Goal: Contribute content

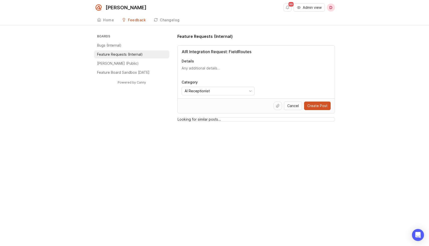
click at [218, 68] on textarea "Details" at bounding box center [255, 71] width 149 height 10
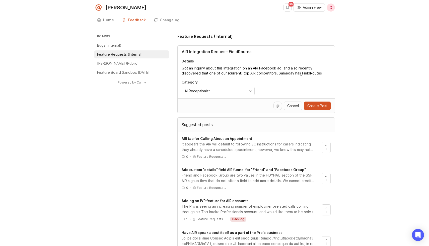
click at [280, 73] on textarea "Got an inquiry about this integration on an AIR Facebook ad, and also recently …" at bounding box center [255, 71] width 149 height 10
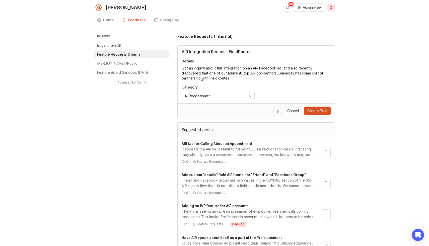
click at [250, 79] on textarea "Got an inquiry about this integration on an AIR Facebook ad, and also recently …" at bounding box center [255, 73] width 149 height 15
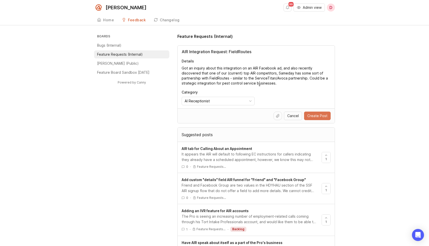
type textarea "Got an inquiry about this integration on an AIR Facebook ad, and also recently …"
click at [322, 118] on span "Create Post" at bounding box center [317, 115] width 20 height 5
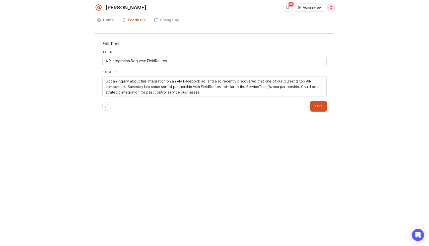
click at [103, 105] on div at bounding box center [106, 106] width 9 height 9
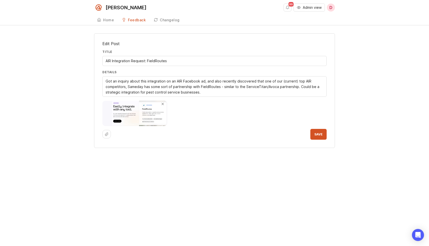
click at [315, 139] on button "Save" at bounding box center [318, 134] width 16 height 11
